Goal: Navigation & Orientation: Find specific page/section

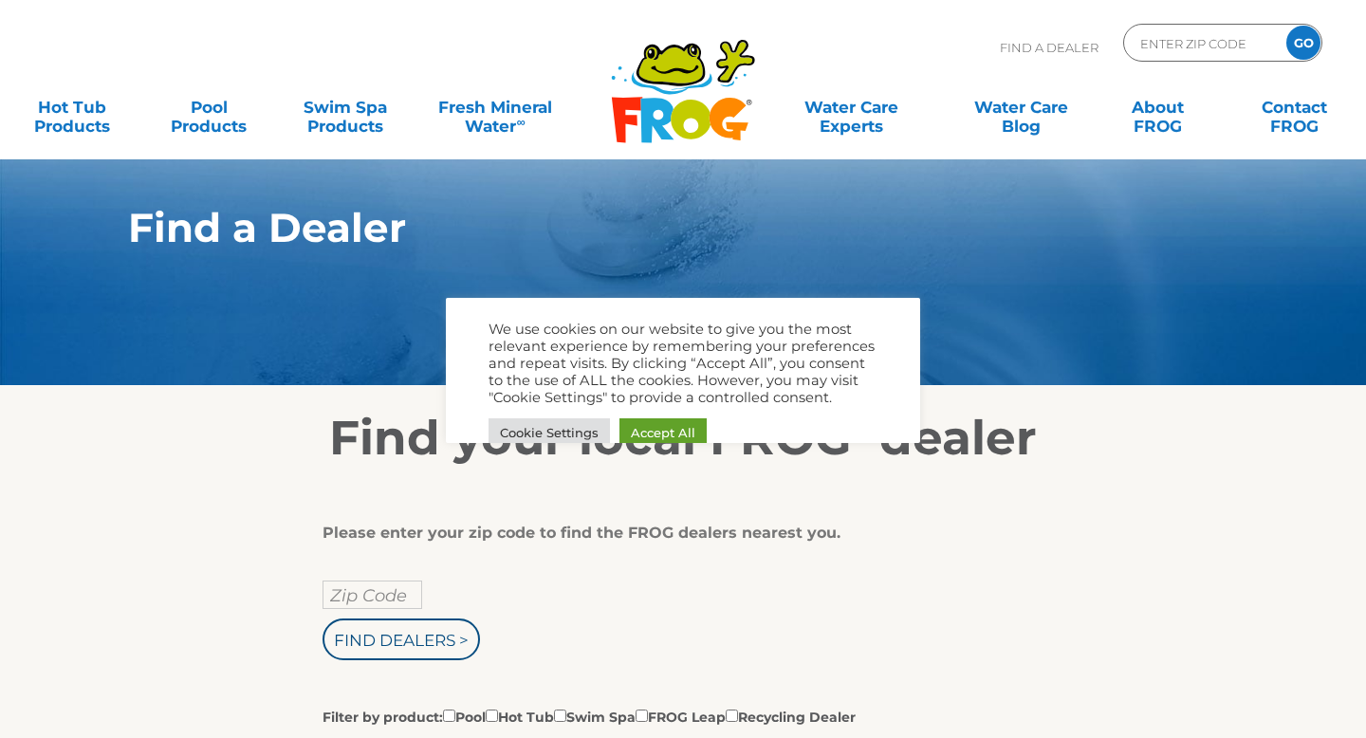
click at [359, 594] on input "Zip Code" at bounding box center [373, 595] width 100 height 28
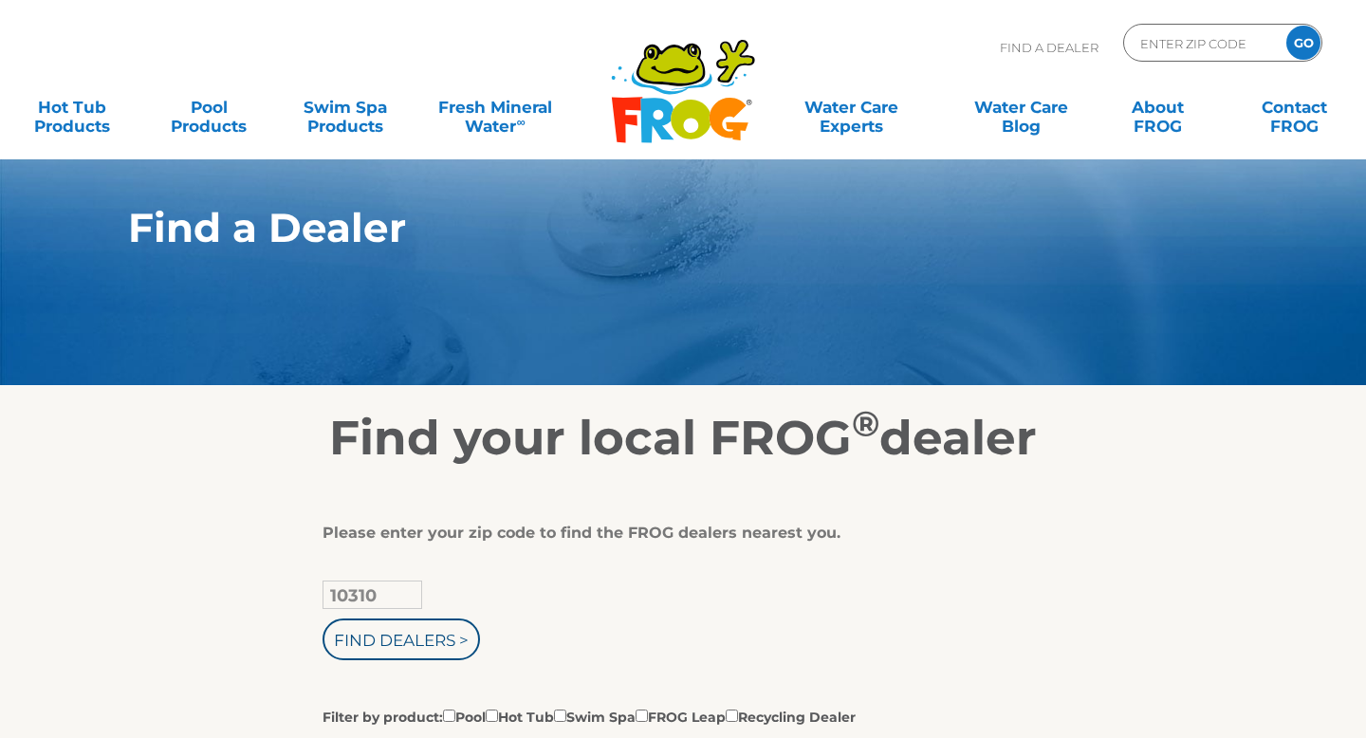
type input "10310"
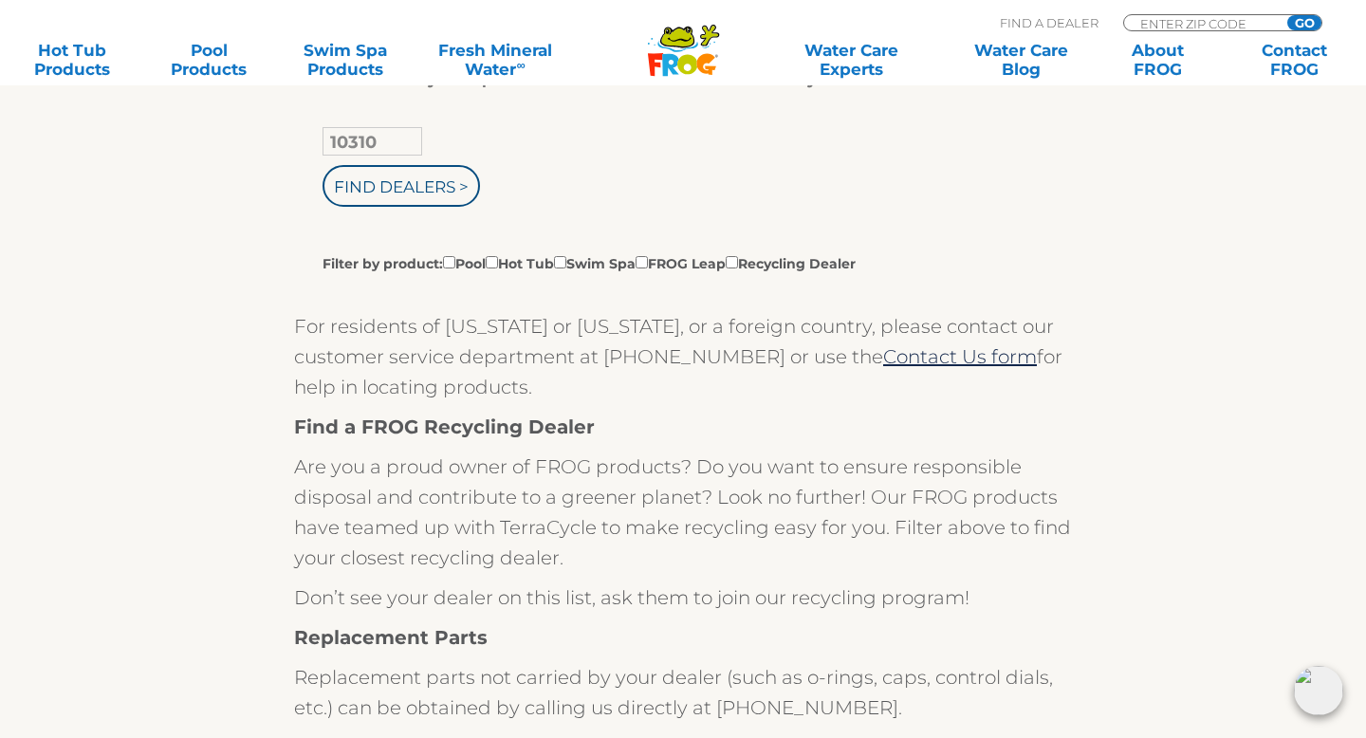
scroll to position [397, 0]
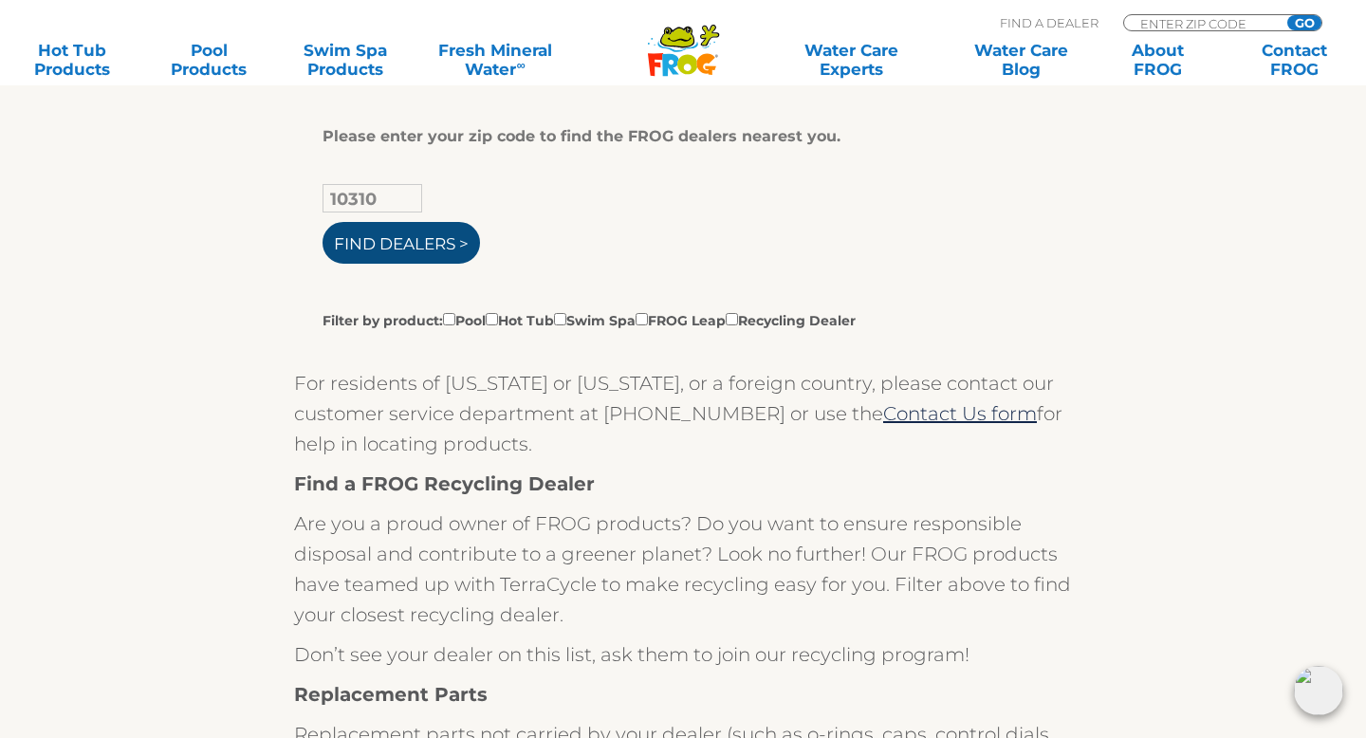
click at [419, 242] on input "Find Dealers >" at bounding box center [401, 243] width 157 height 42
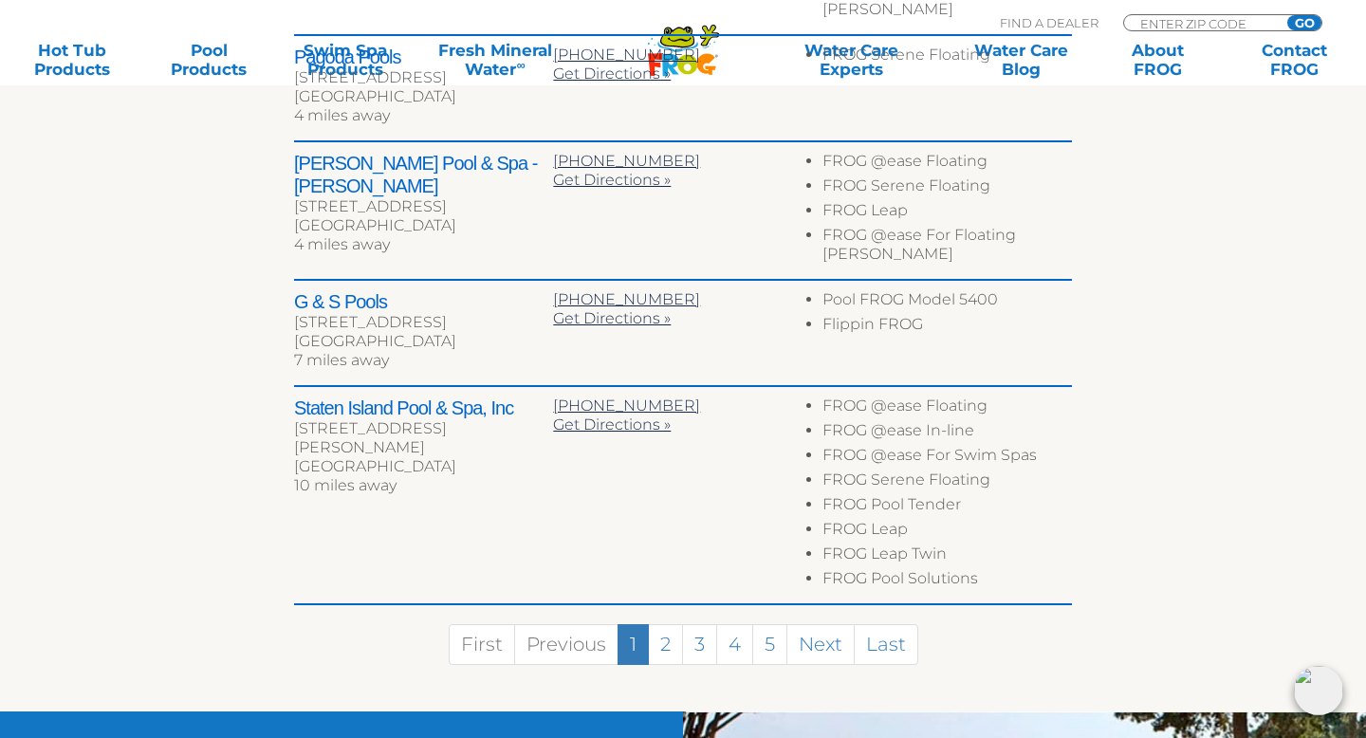
scroll to position [1112, 0]
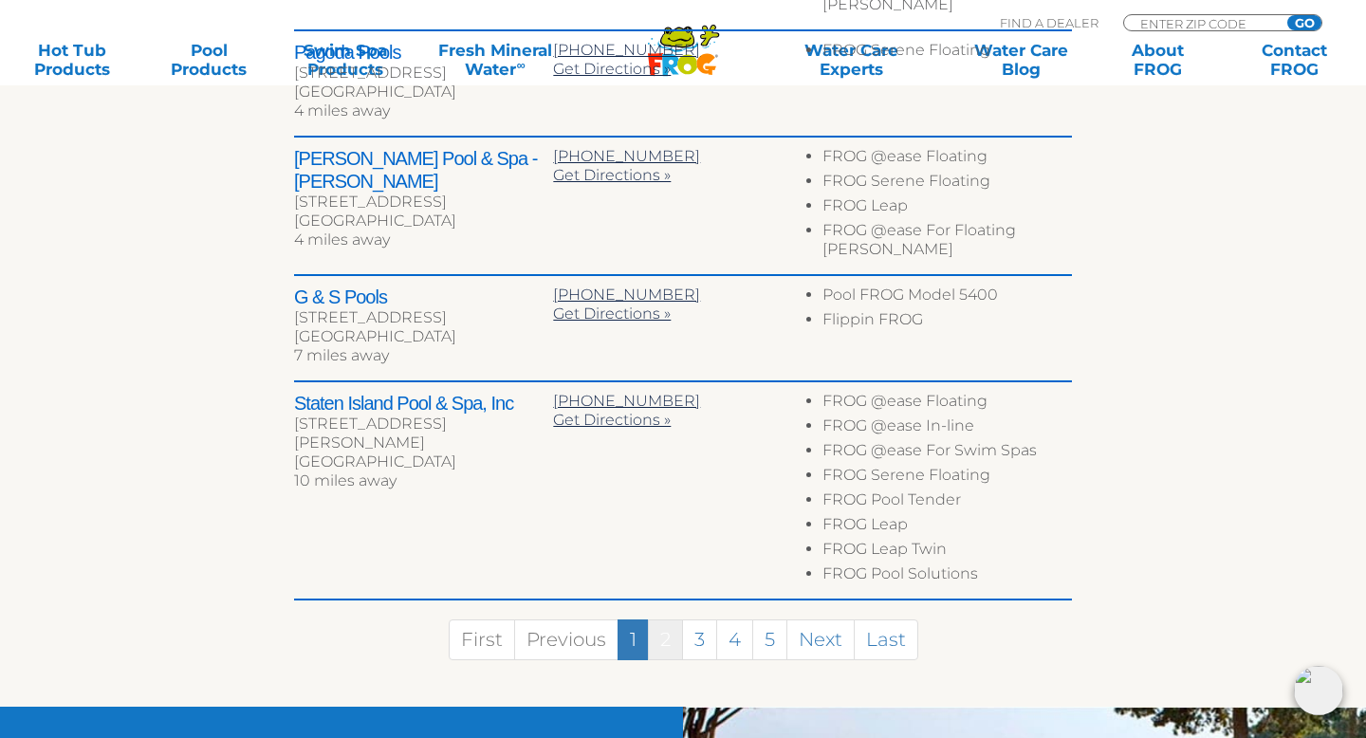
click at [660, 620] on link "2" at bounding box center [665, 640] width 35 height 41
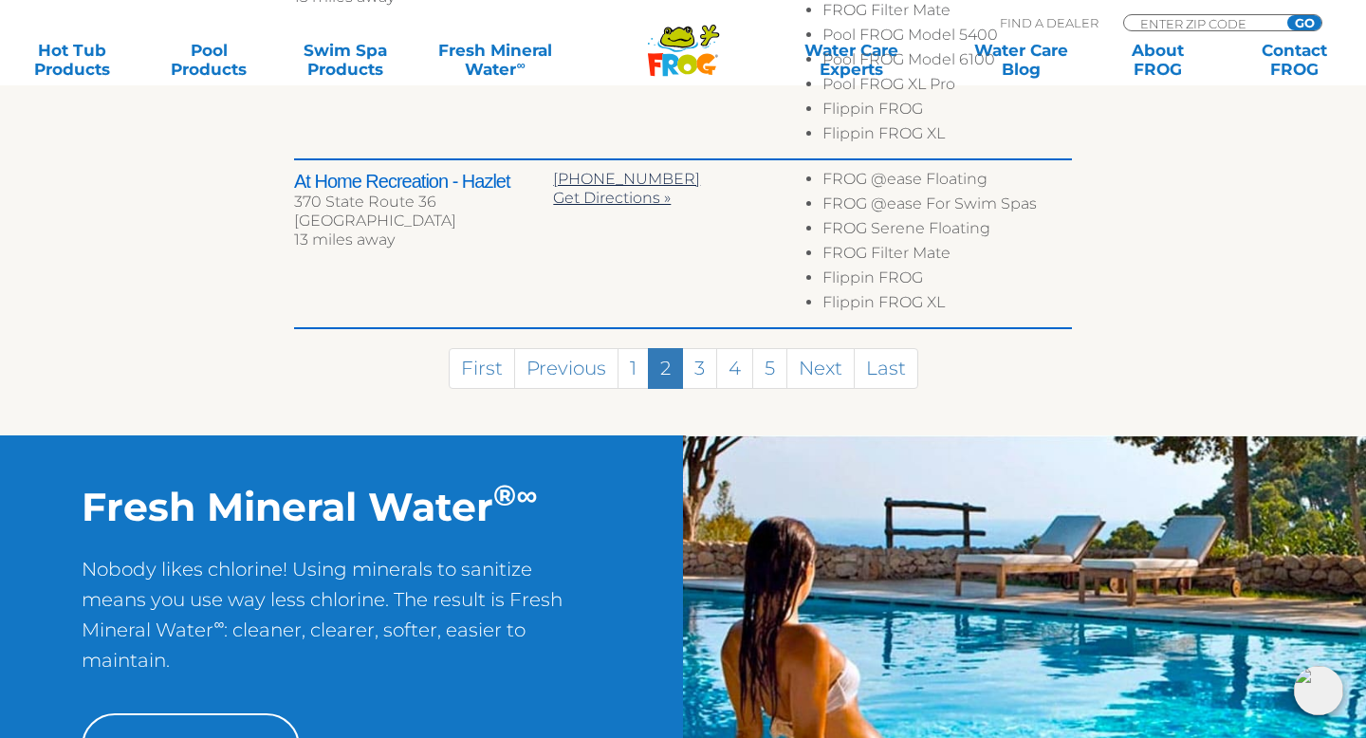
scroll to position [1369, 0]
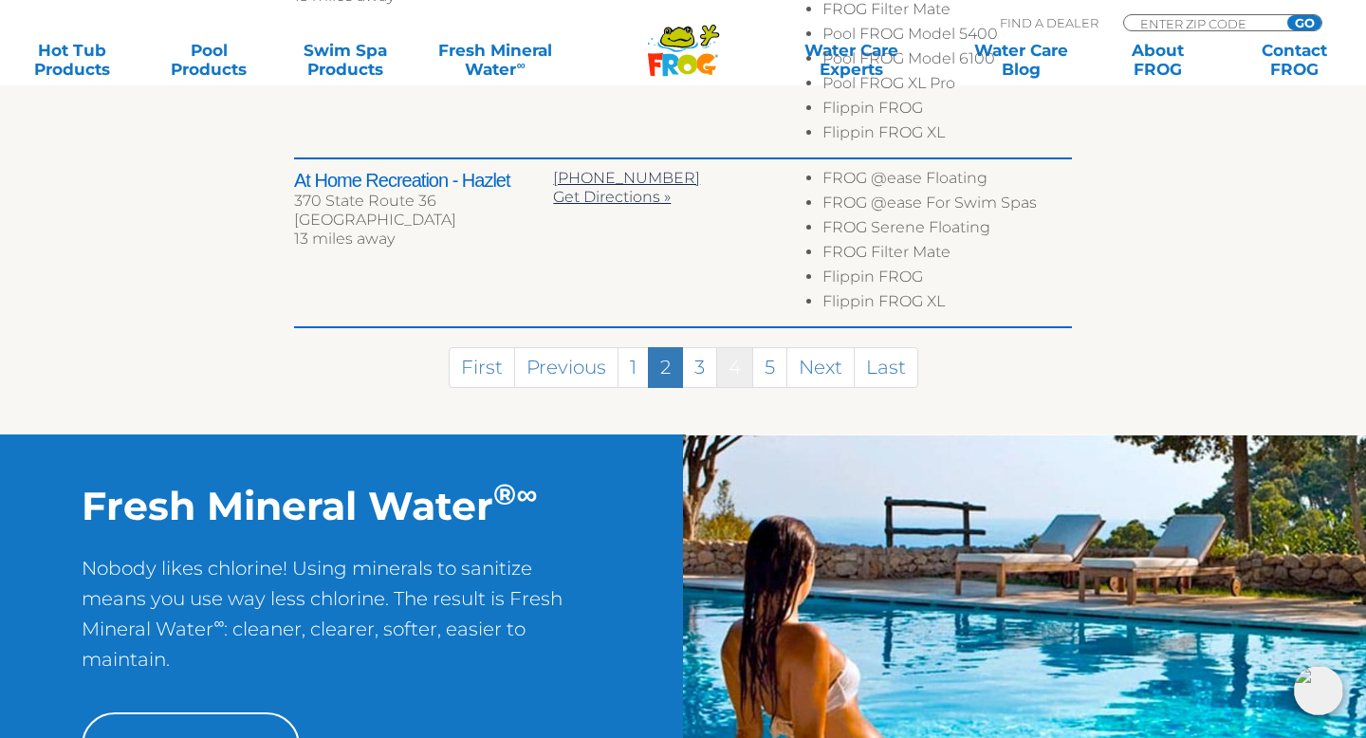
click at [729, 347] on link "4" at bounding box center [734, 367] width 37 height 41
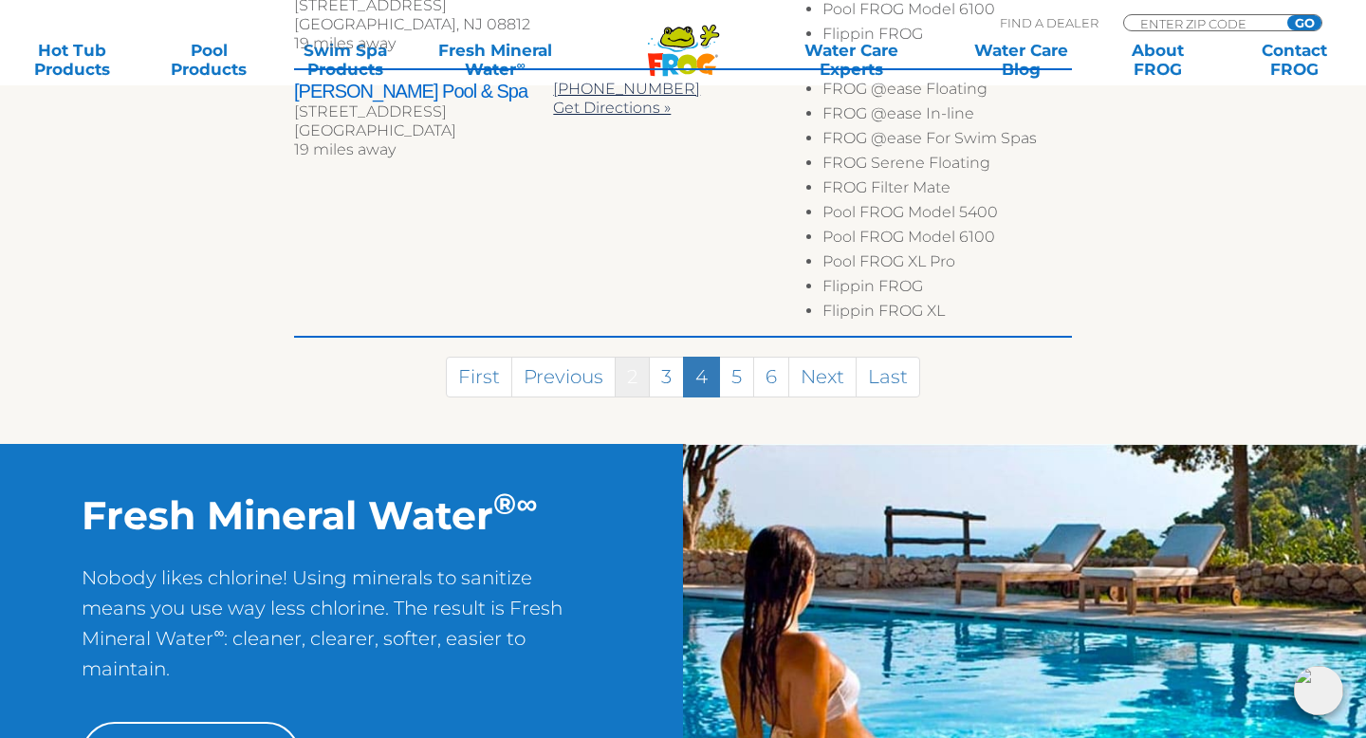
click at [615, 357] on link "2" at bounding box center [632, 377] width 35 height 41
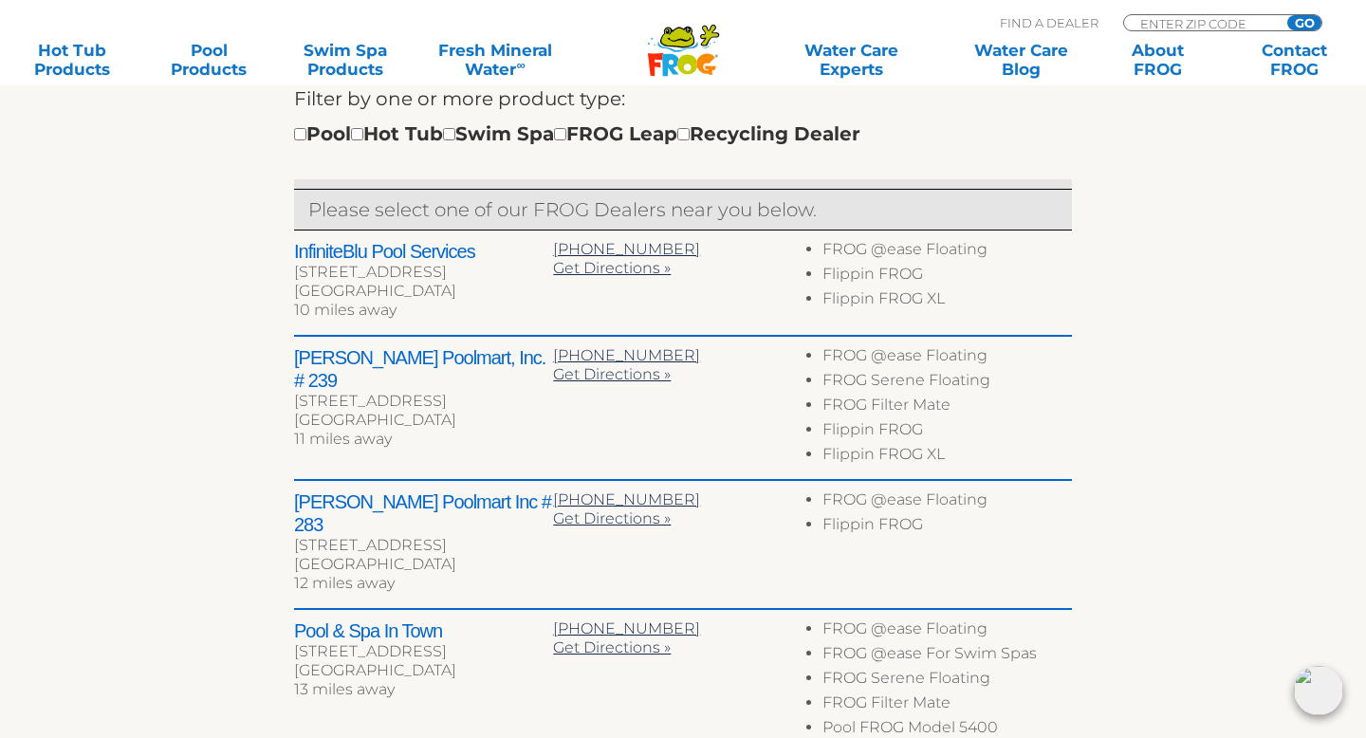
scroll to position [675, 0]
click at [303, 140] on input "checkbox" at bounding box center [300, 135] width 12 height 12
checkbox input "true"
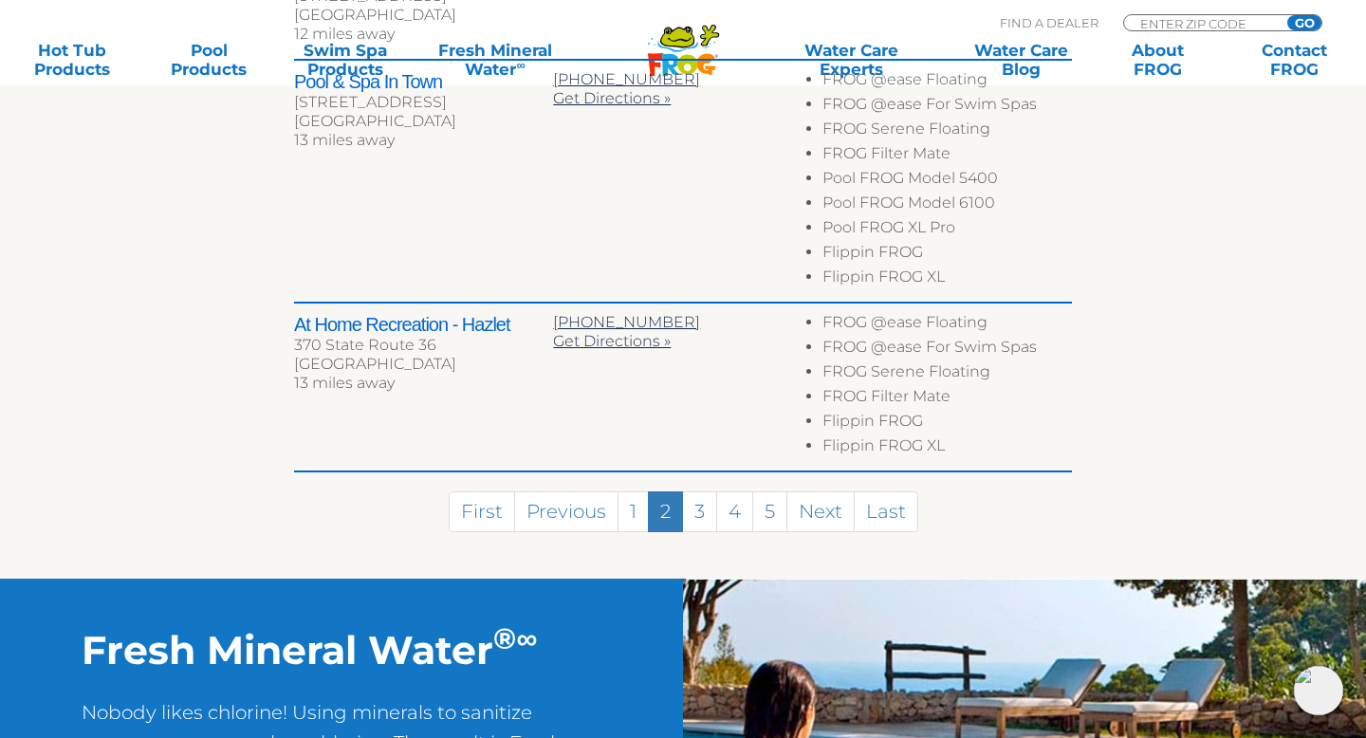
scroll to position [1227, 0]
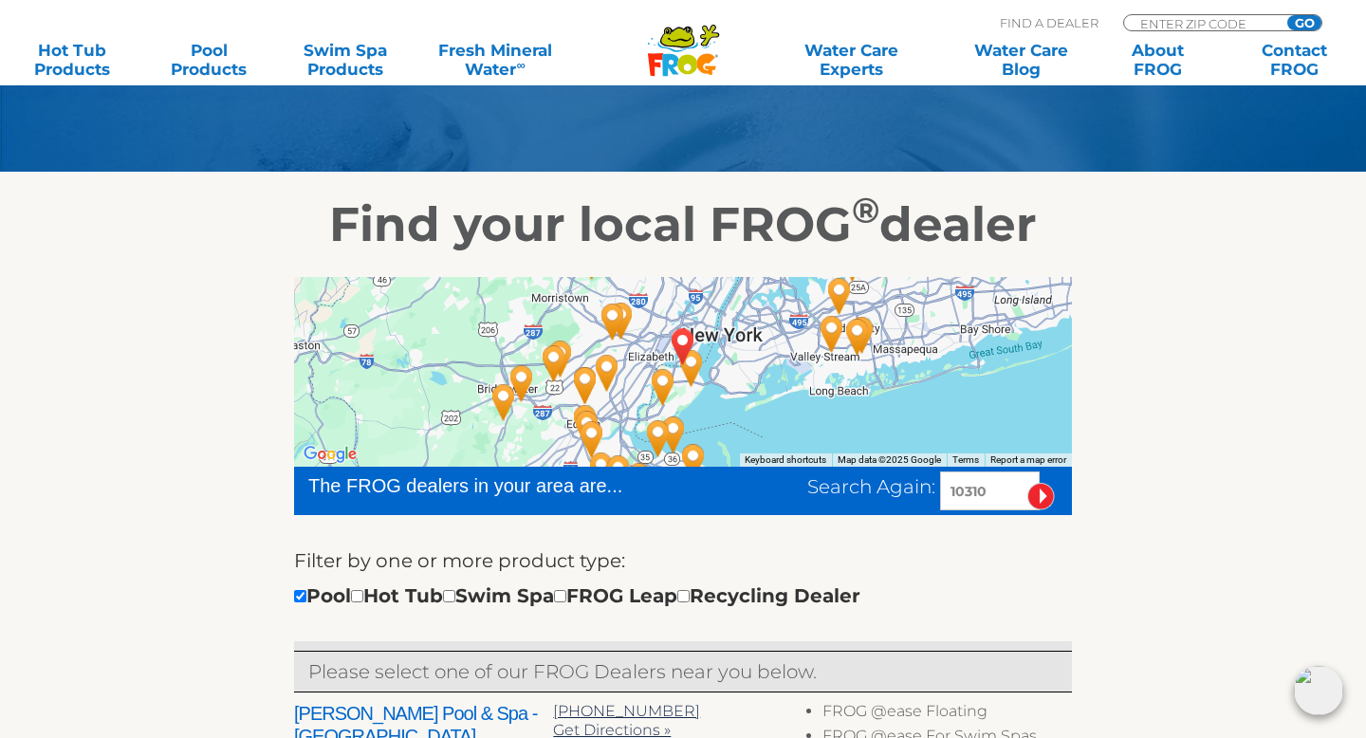
scroll to position [209, 0]
